Goal: Information Seeking & Learning: Learn about a topic

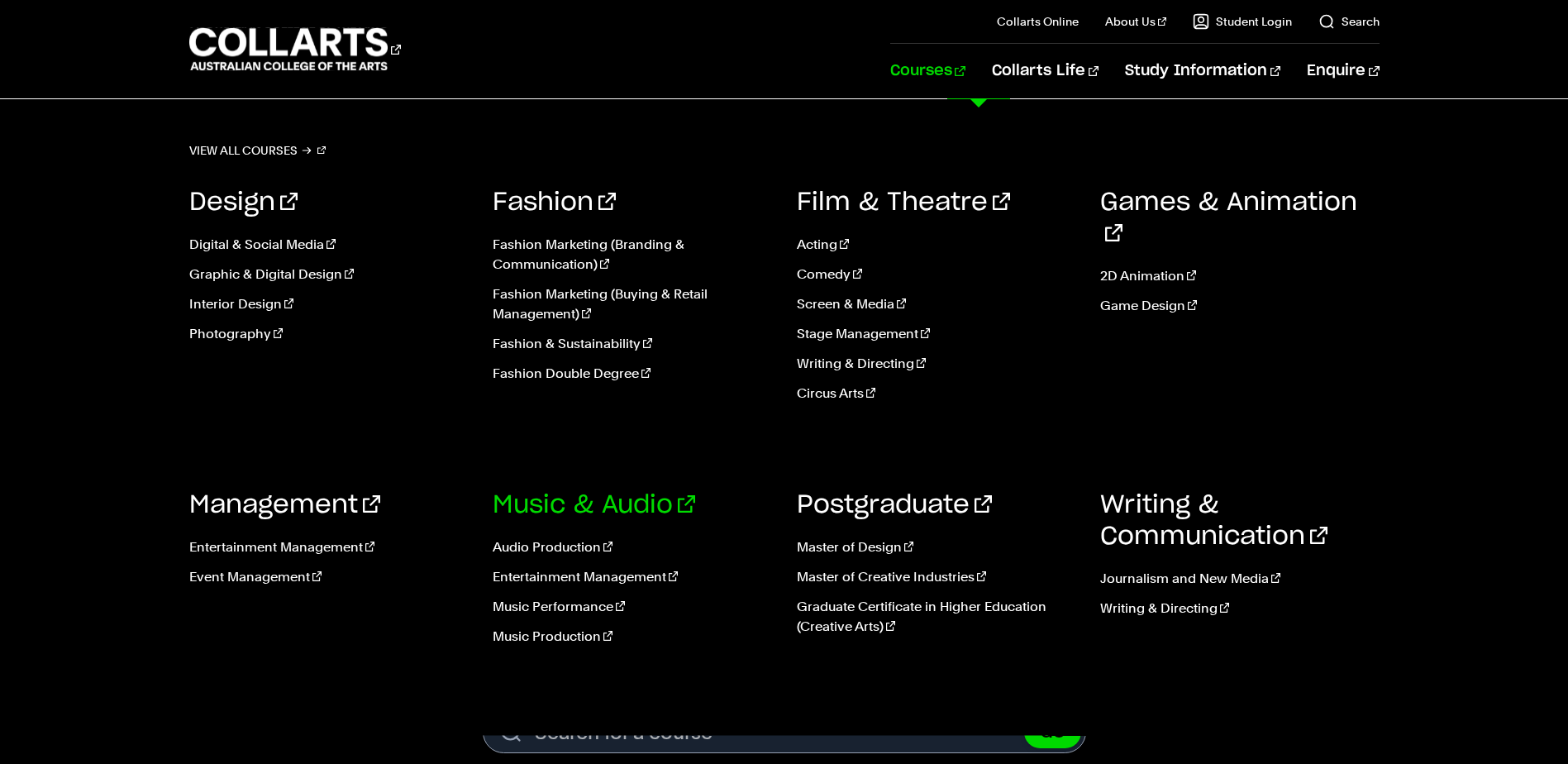
click at [575, 492] on link "Music & Audio" at bounding box center [593, 505] width 203 height 25
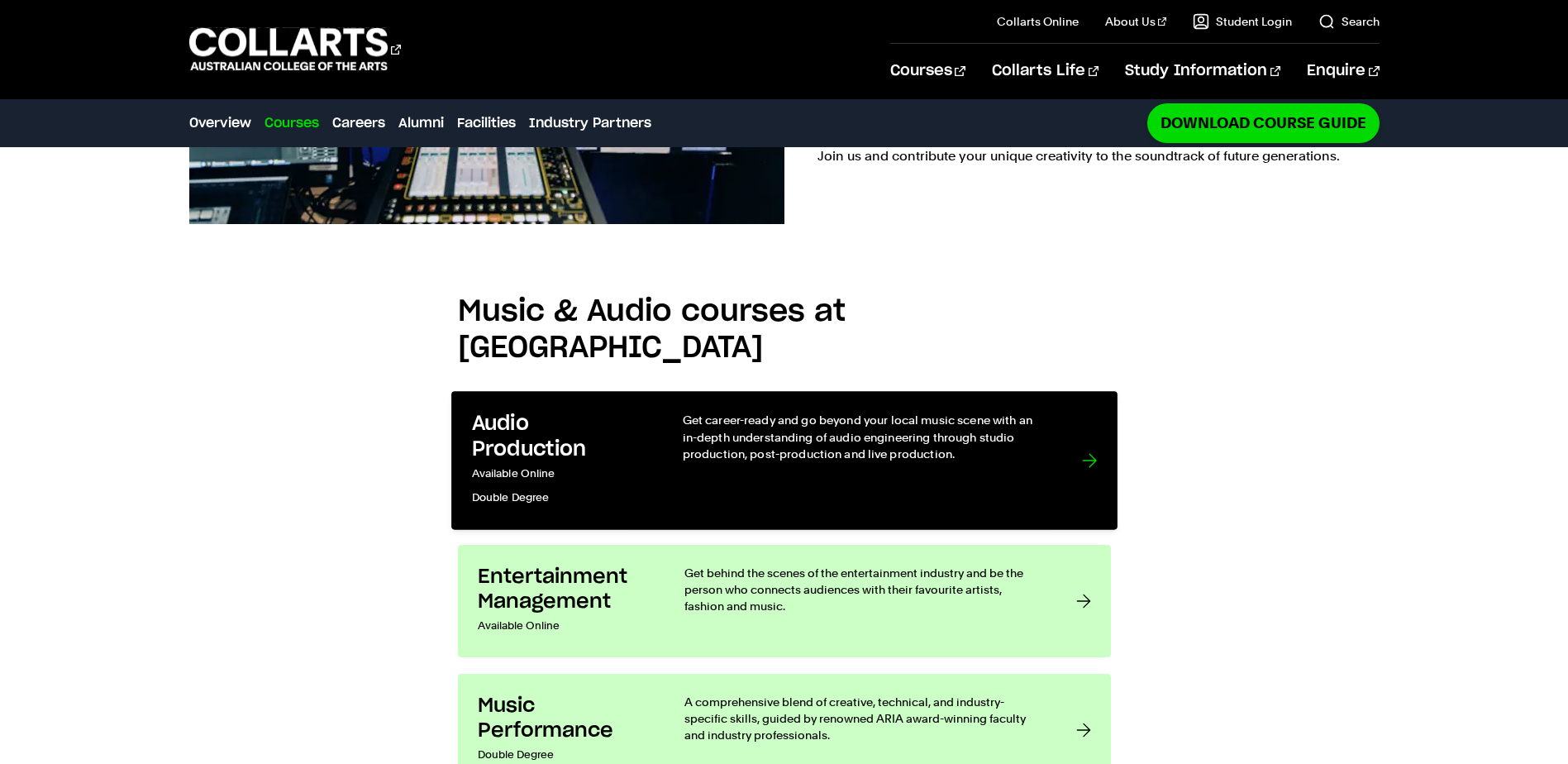
scroll to position [1323, 0]
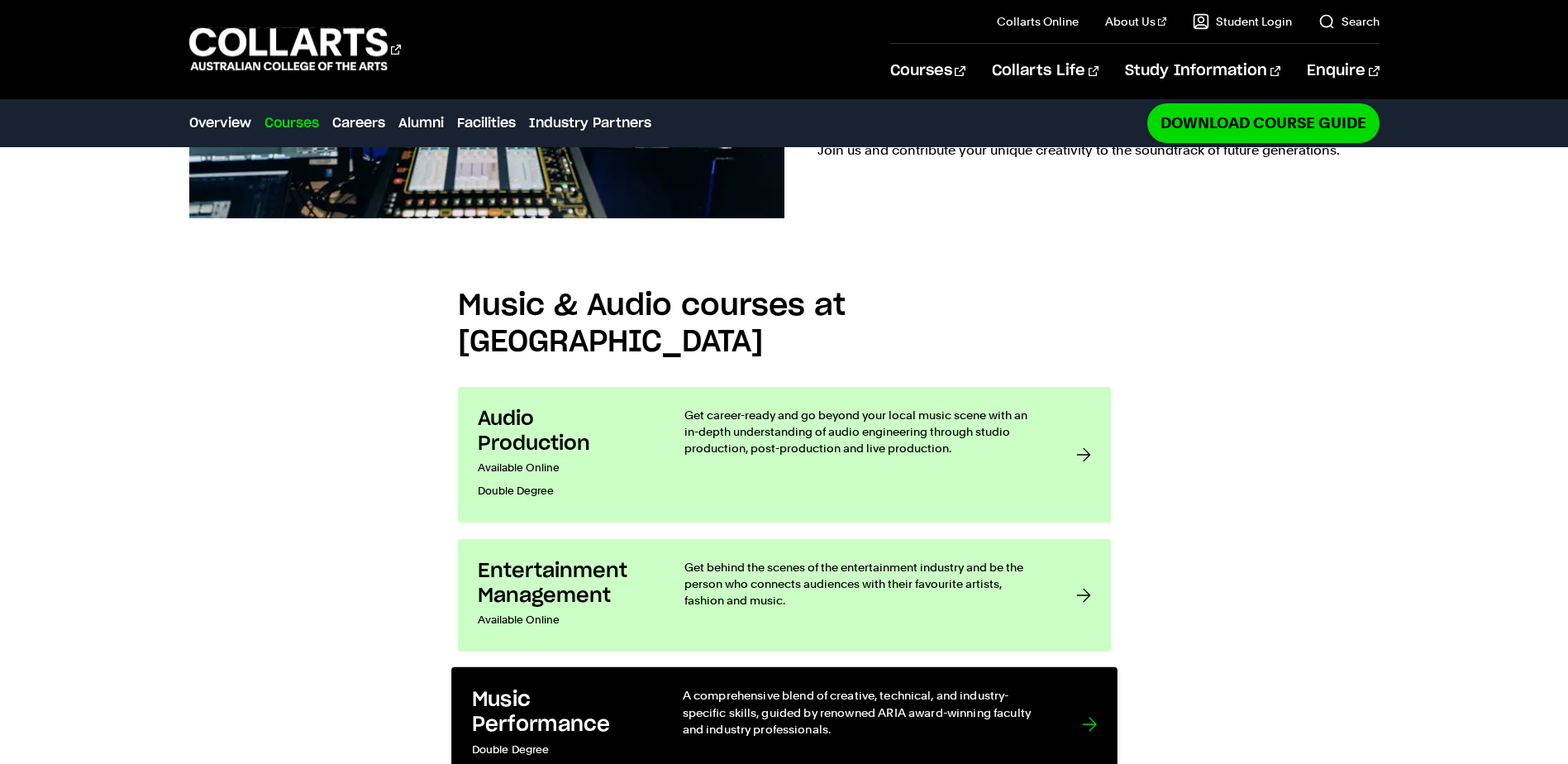
click at [592, 687] on h3 "Music Performance" at bounding box center [560, 712] width 177 height 50
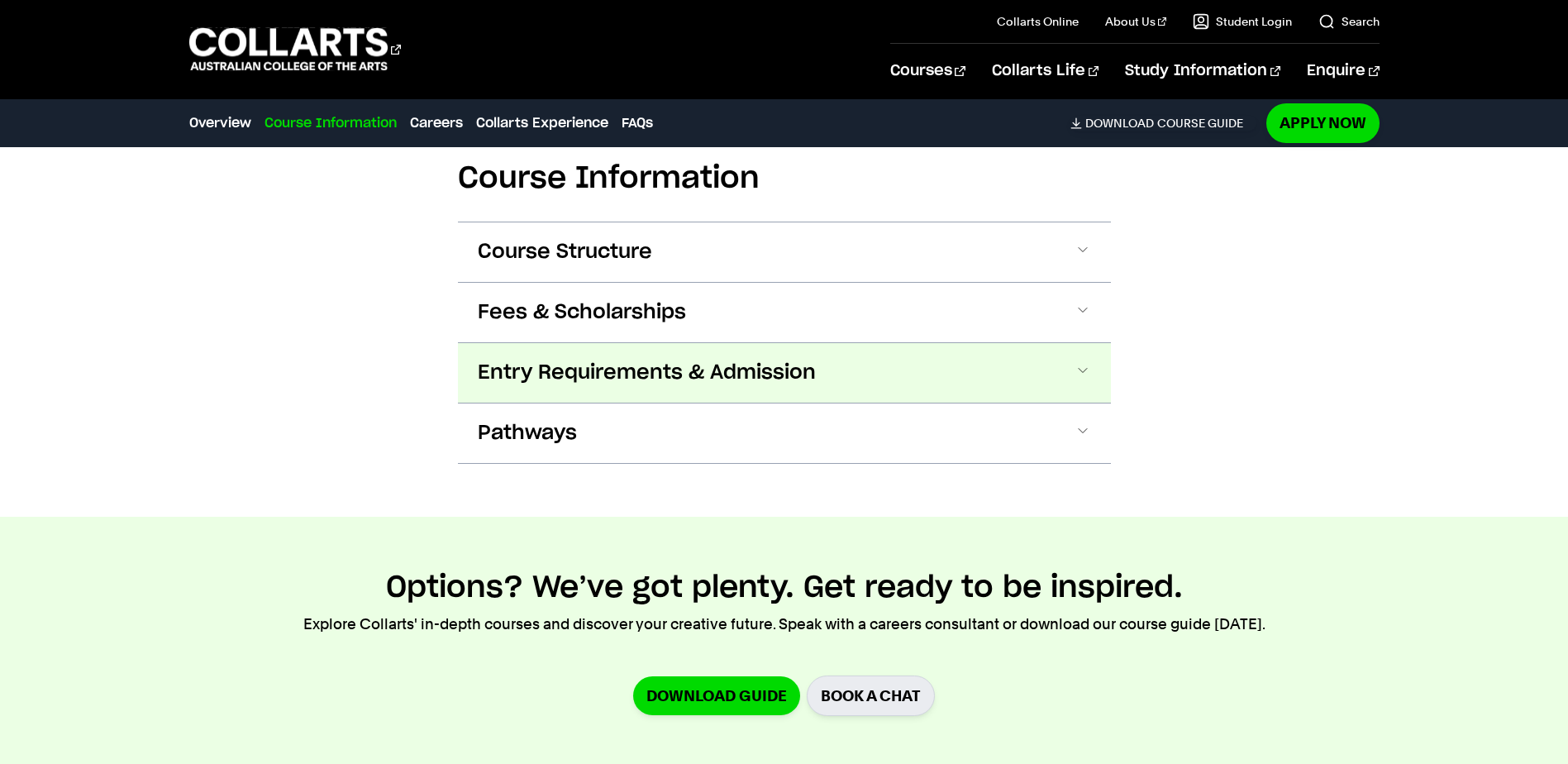
click at [604, 365] on span "Entry Requirements & Admission" at bounding box center [647, 373] width 338 height 27
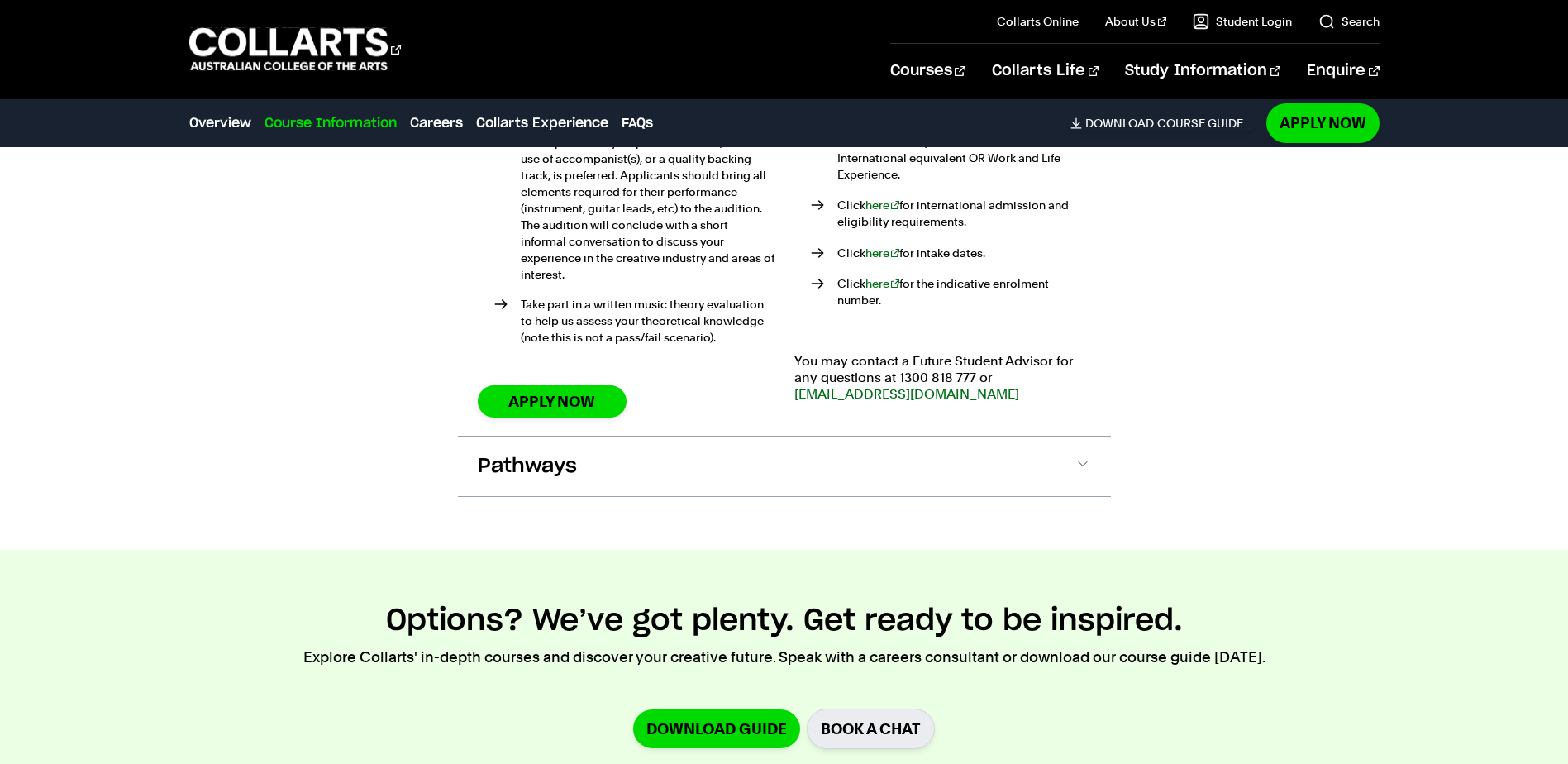
scroll to position [2178, 0]
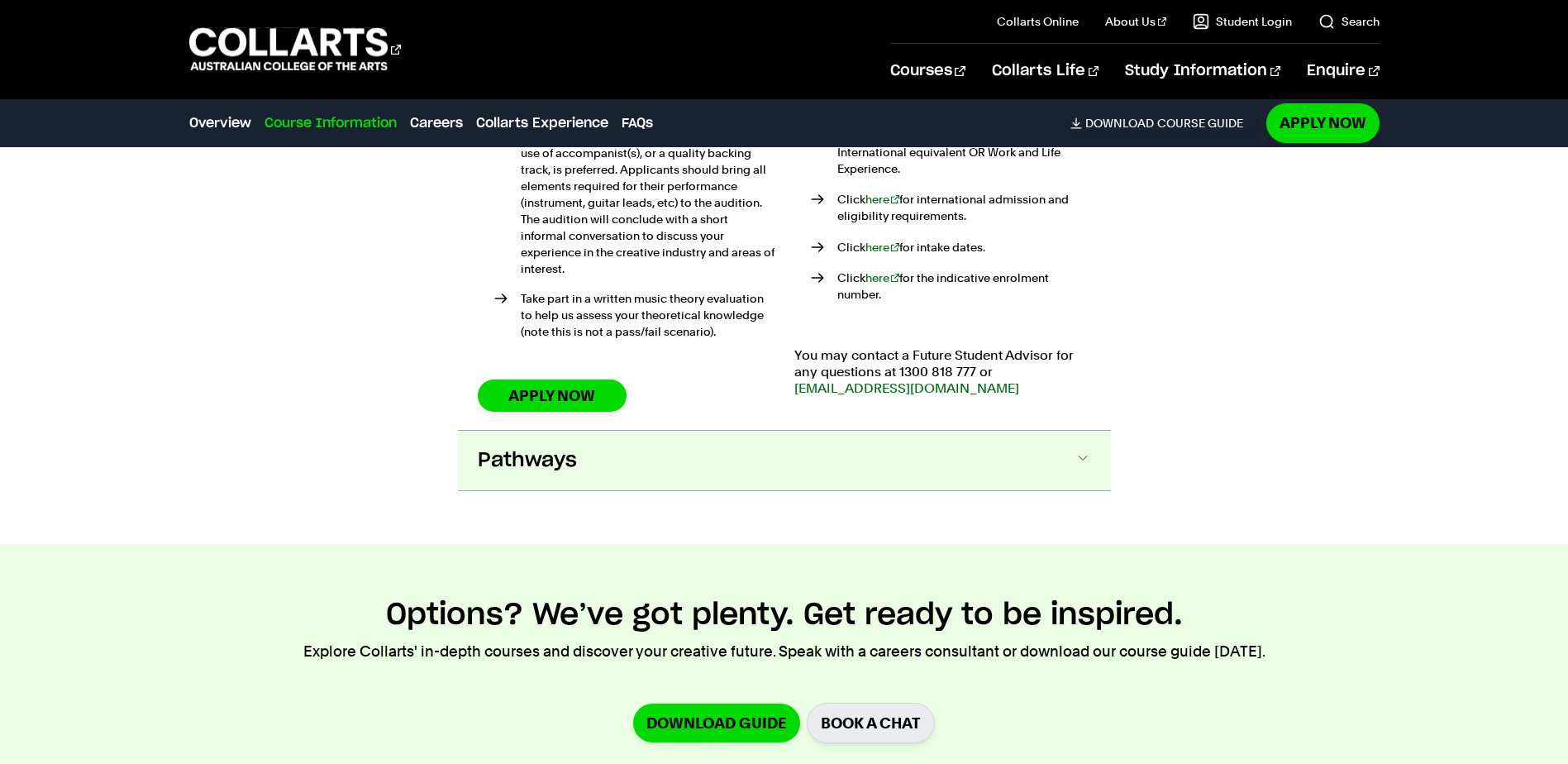
click at [923, 443] on button "Pathways" at bounding box center [784, 459] width 653 height 59
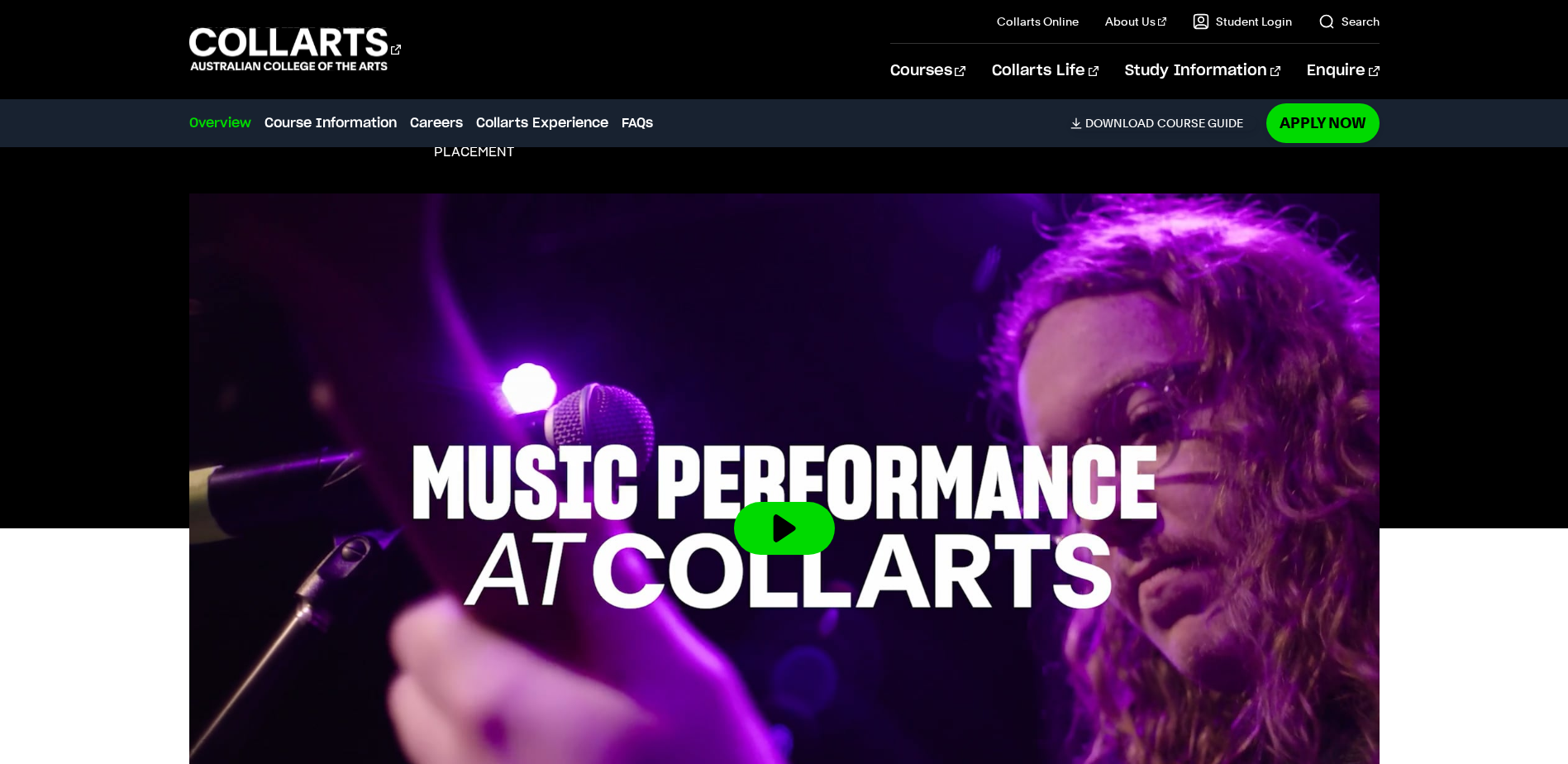
scroll to position [46, 0]
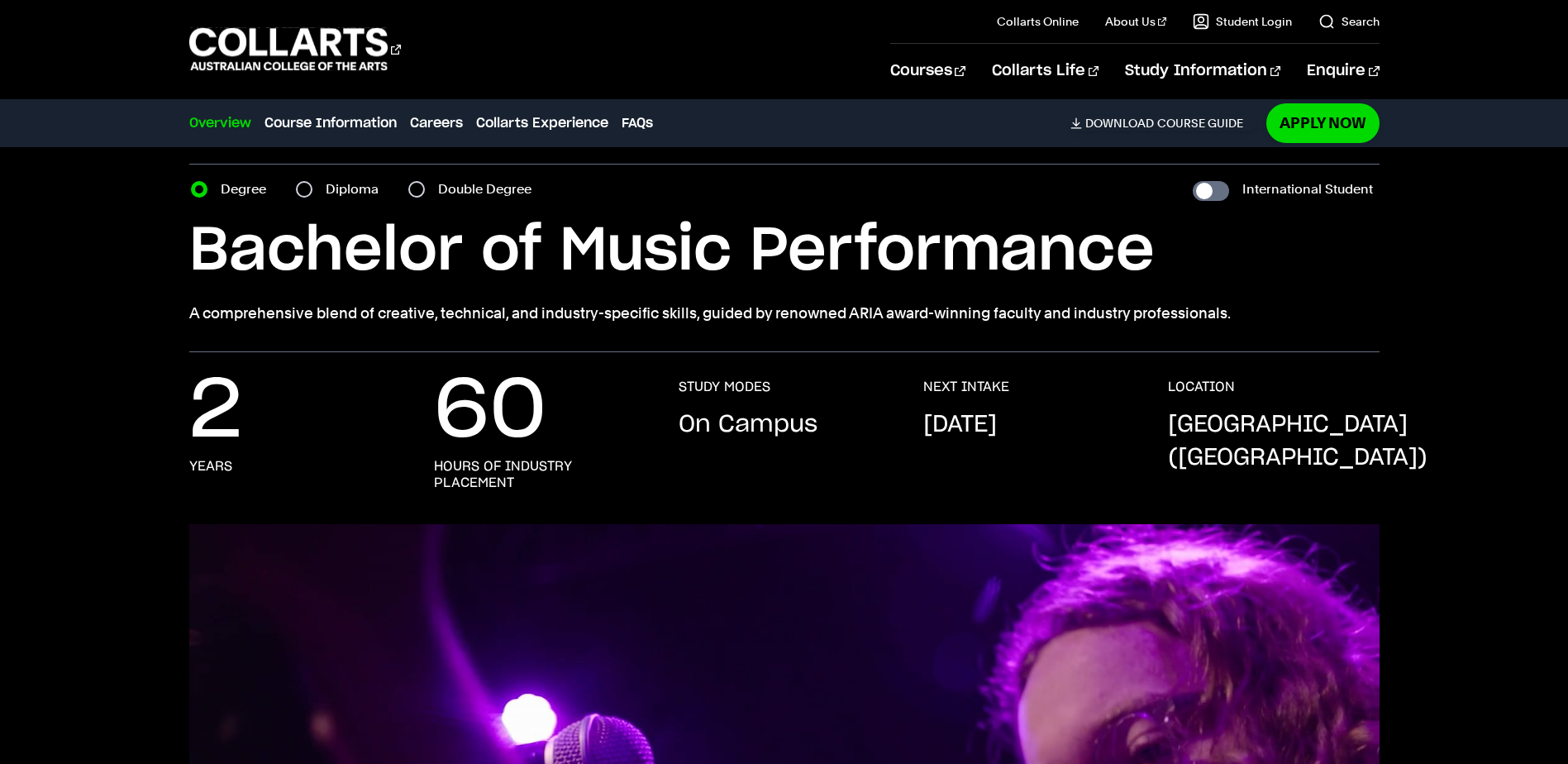
click at [311, 181] on div "Diploma" at bounding box center [342, 189] width 93 height 23
click at [305, 203] on section "Home Courses Music Performance Course variant Degree Diploma Double Degree Inte…" at bounding box center [784, 227] width 1190 height 251
click at [307, 193] on input "Diploma" at bounding box center [304, 189] width 17 height 17
radio input "true"
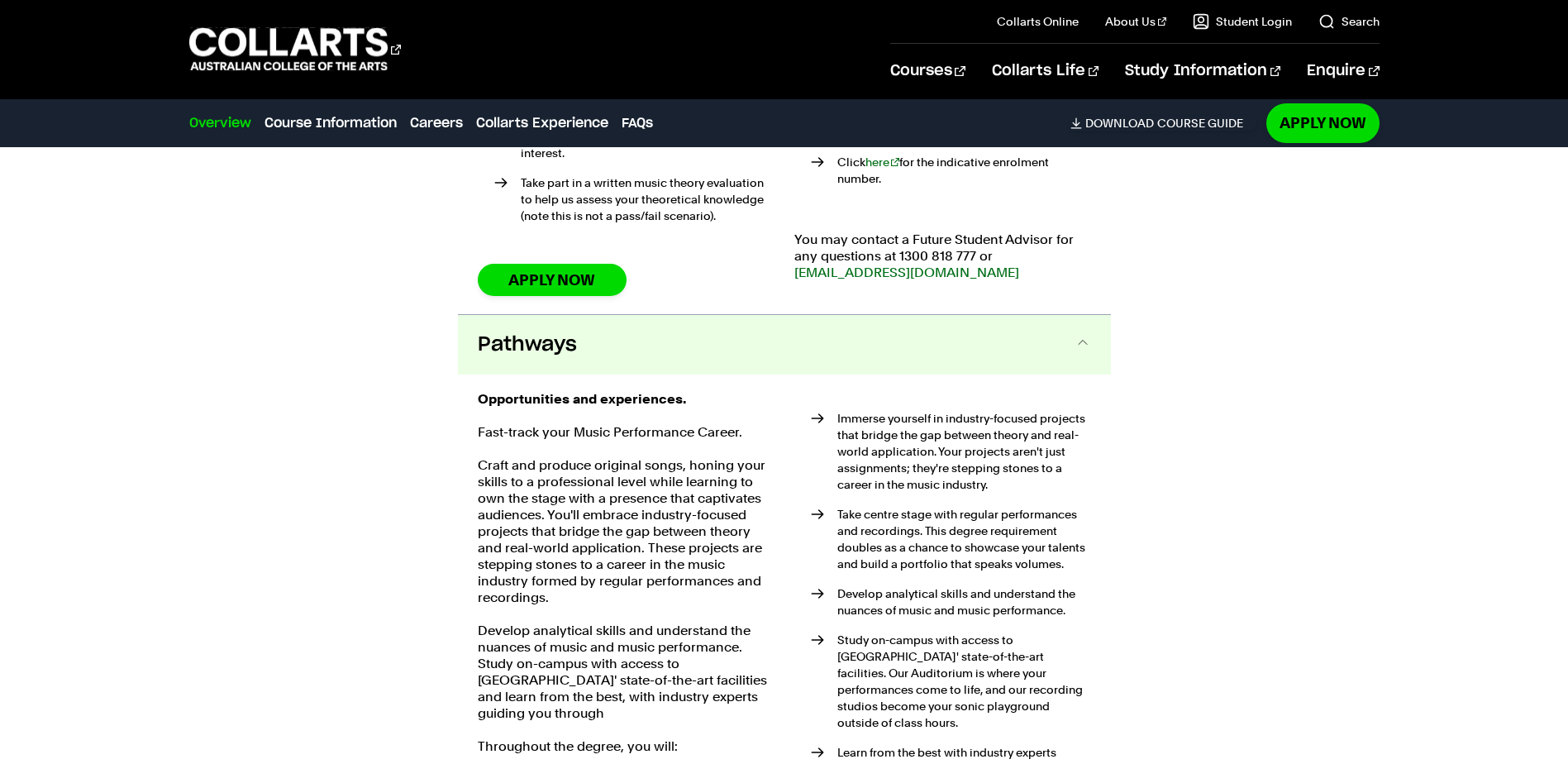
scroll to position [2443, 0]
